Goal: Use online tool/utility: Utilize a website feature to perform a specific function

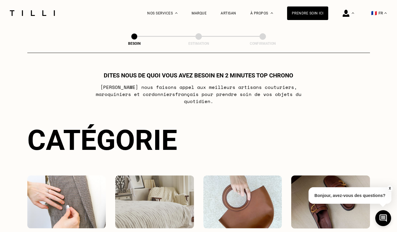
scroll to position [49, 0]
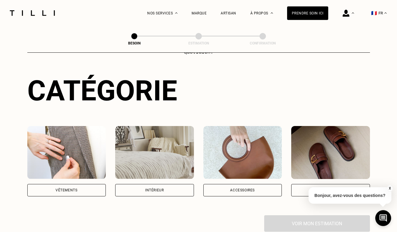
click at [72, 188] on div "Vêtements" at bounding box center [67, 190] width 22 height 4
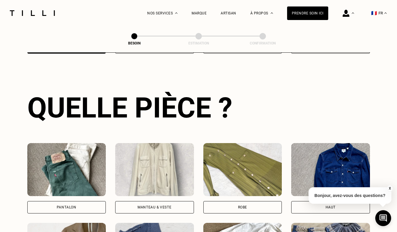
scroll to position [192, 0]
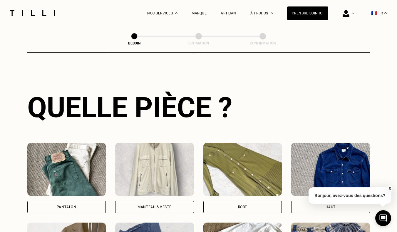
click at [72, 182] on img at bounding box center [66, 169] width 79 height 53
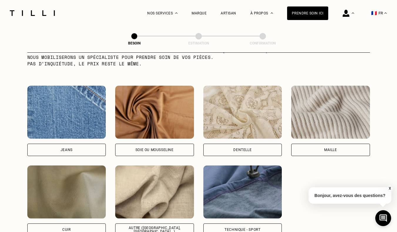
scroll to position [607, 0]
click at [77, 122] on img at bounding box center [66, 112] width 79 height 53
select select "FR"
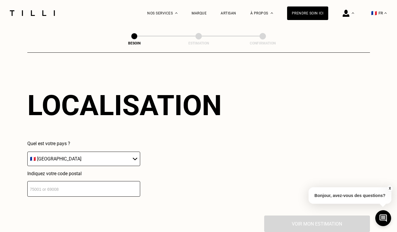
scroll to position [791, 0]
click at [81, 184] on input "number" at bounding box center [83, 189] width 113 height 16
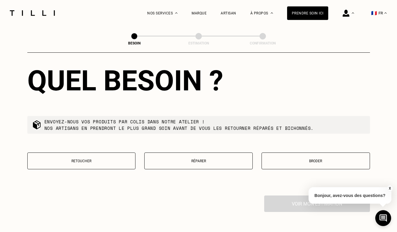
scroll to position [961, 0]
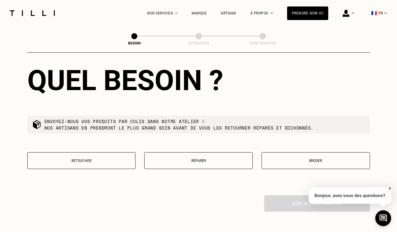
type input "92370"
click at [179, 159] on p "Réparer" at bounding box center [199, 161] width 102 height 4
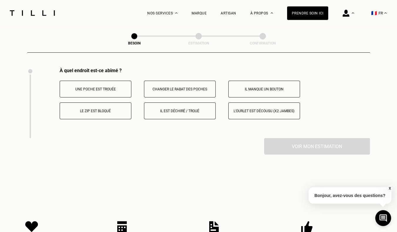
scroll to position [1089, 0]
click at [107, 110] on p "Le zip est bloqué" at bounding box center [95, 111] width 65 height 4
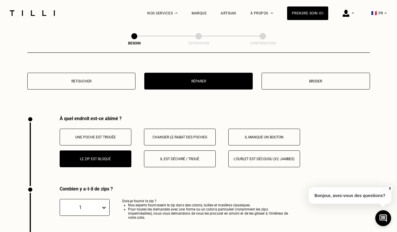
scroll to position [1154, 0]
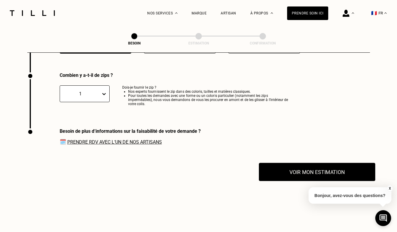
click at [290, 166] on button "Voir mon estimation" at bounding box center [317, 172] width 116 height 18
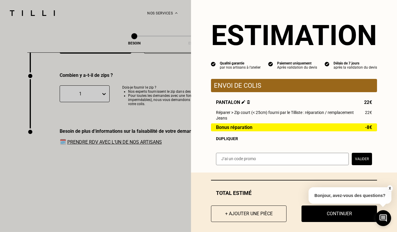
scroll to position [7, 0]
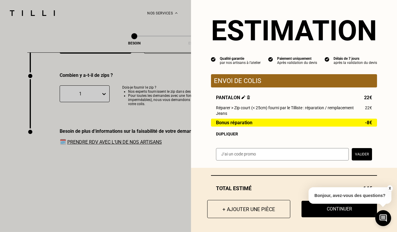
click at [246, 213] on button "+ Ajouter une pièce" at bounding box center [248, 209] width 83 height 18
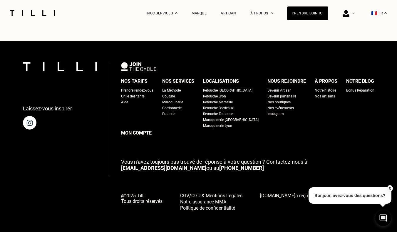
scroll to position [0, 0]
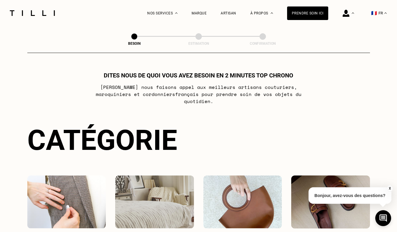
click at [87, 177] on img at bounding box center [66, 201] width 79 height 53
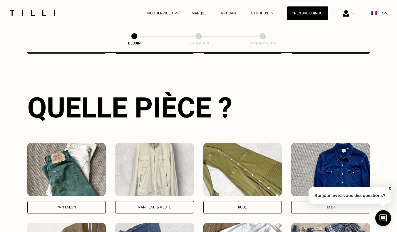
scroll to position [192, 0]
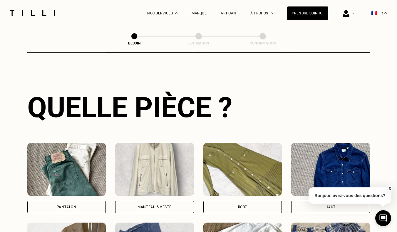
click at [54, 165] on img at bounding box center [66, 169] width 79 height 53
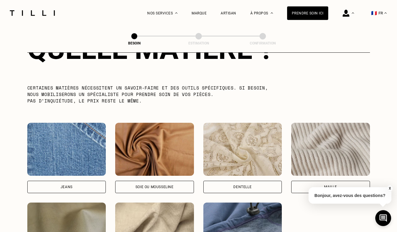
scroll to position [577, 0]
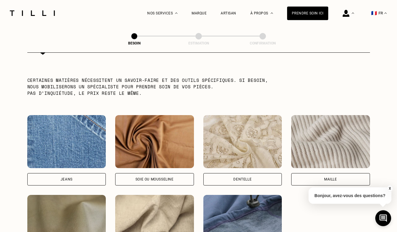
click at [63, 152] on img at bounding box center [66, 141] width 79 height 53
select select "FR"
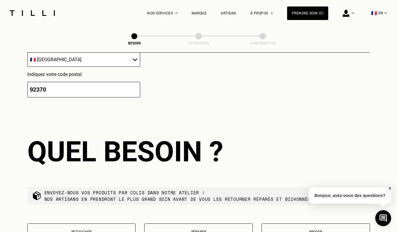
scroll to position [987, 0]
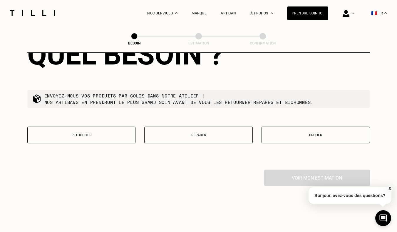
click at [185, 136] on button "Réparer" at bounding box center [198, 134] width 109 height 17
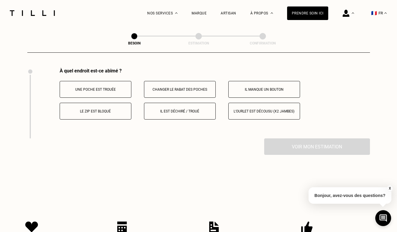
scroll to position [1089, 0]
click at [187, 110] on p "Il est déchiré / troué" at bounding box center [179, 111] width 65 height 4
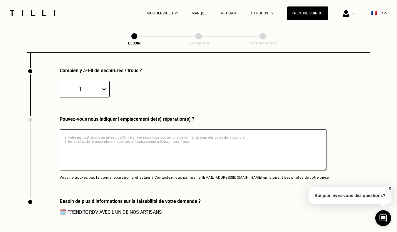
scroll to position [1159, 0]
click at [162, 143] on textarea at bounding box center [193, 149] width 267 height 41
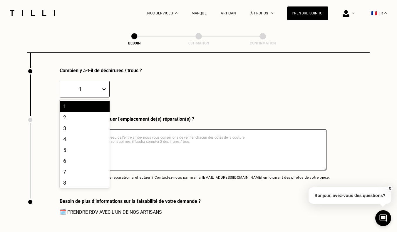
click at [100, 84] on div "1" at bounding box center [85, 89] width 50 height 17
click at [83, 113] on div "2" at bounding box center [85, 117] width 50 height 11
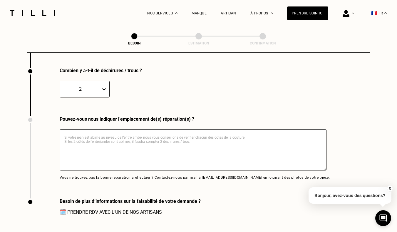
click at [102, 151] on textarea at bounding box center [193, 149] width 267 height 41
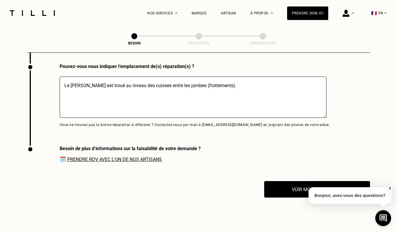
scroll to position [1212, 0]
type textarea "Le [PERSON_NAME] est troué au niveau des cuisses entre les jambes (frottements)."
click at [283, 189] on button "Voir mon estimation" at bounding box center [317, 189] width 116 height 18
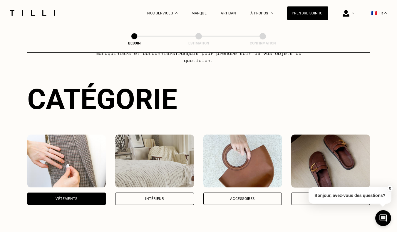
scroll to position [44, 0]
